Goal: Navigation & Orientation: Find specific page/section

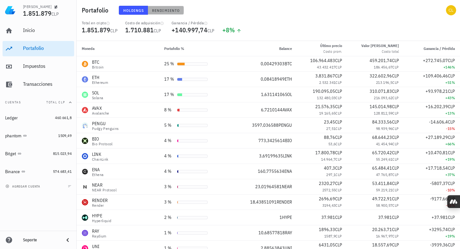
click at [177, 11] on span "Rendimiento" at bounding box center [166, 10] width 28 height 5
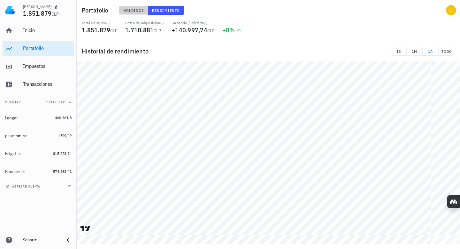
click at [136, 8] on span "Holdings" at bounding box center [133, 10] width 21 height 5
